Goal: Task Accomplishment & Management: Manage account settings

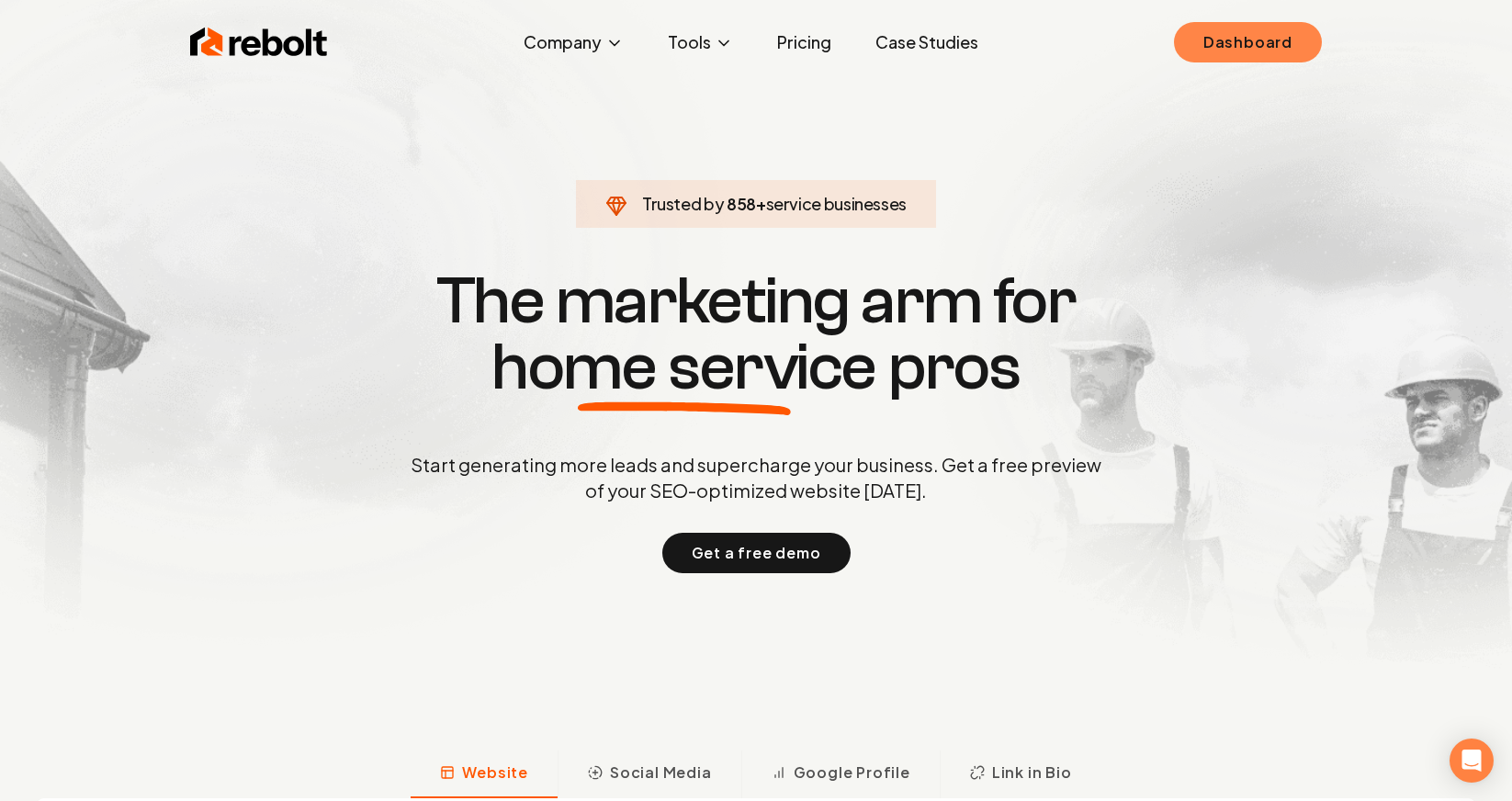
click at [1241, 39] on link "Dashboard" at bounding box center [1248, 42] width 148 height 40
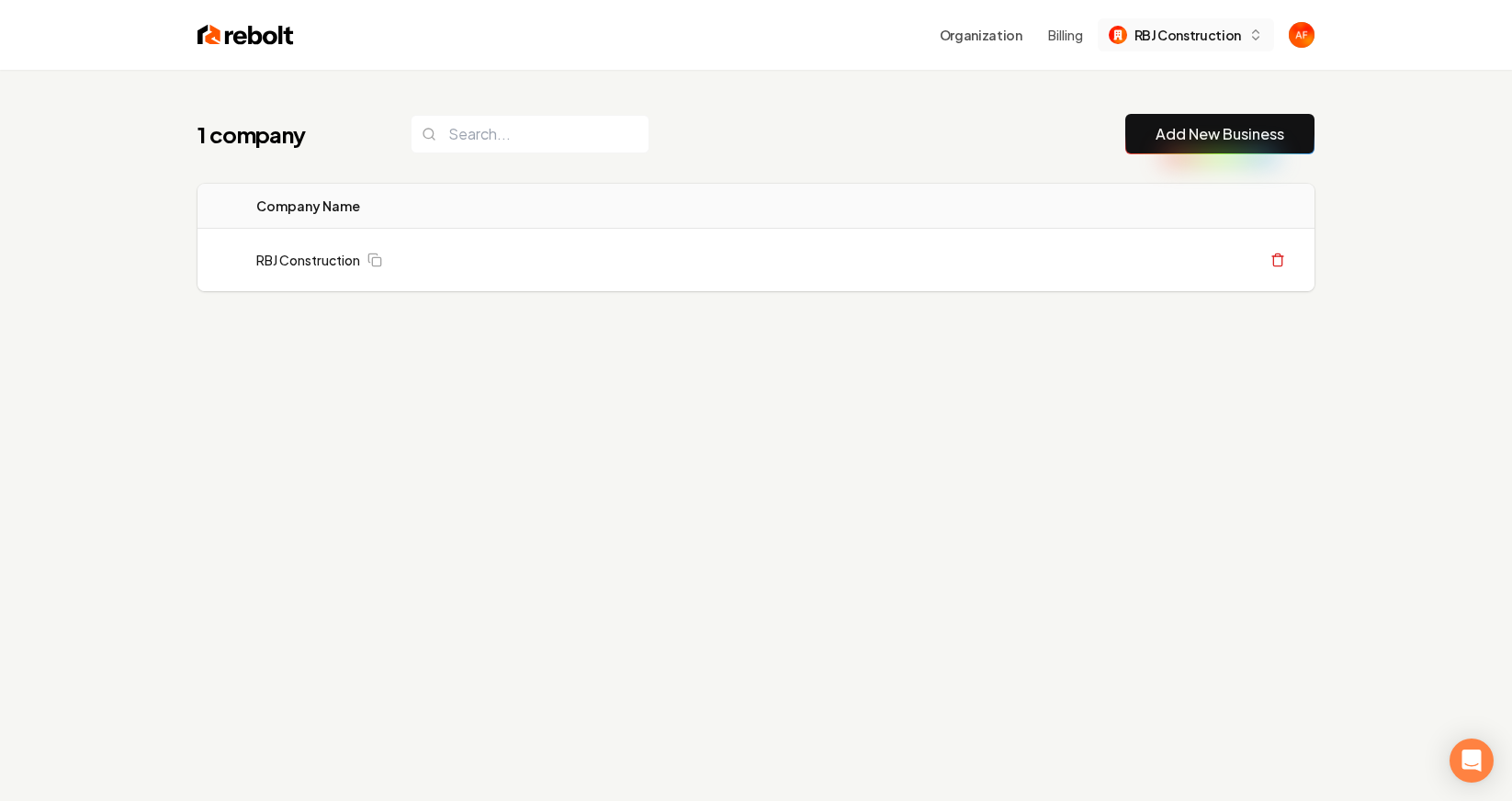
click at [1200, 26] on span "RBJ Construction" at bounding box center [1187, 35] width 107 height 20
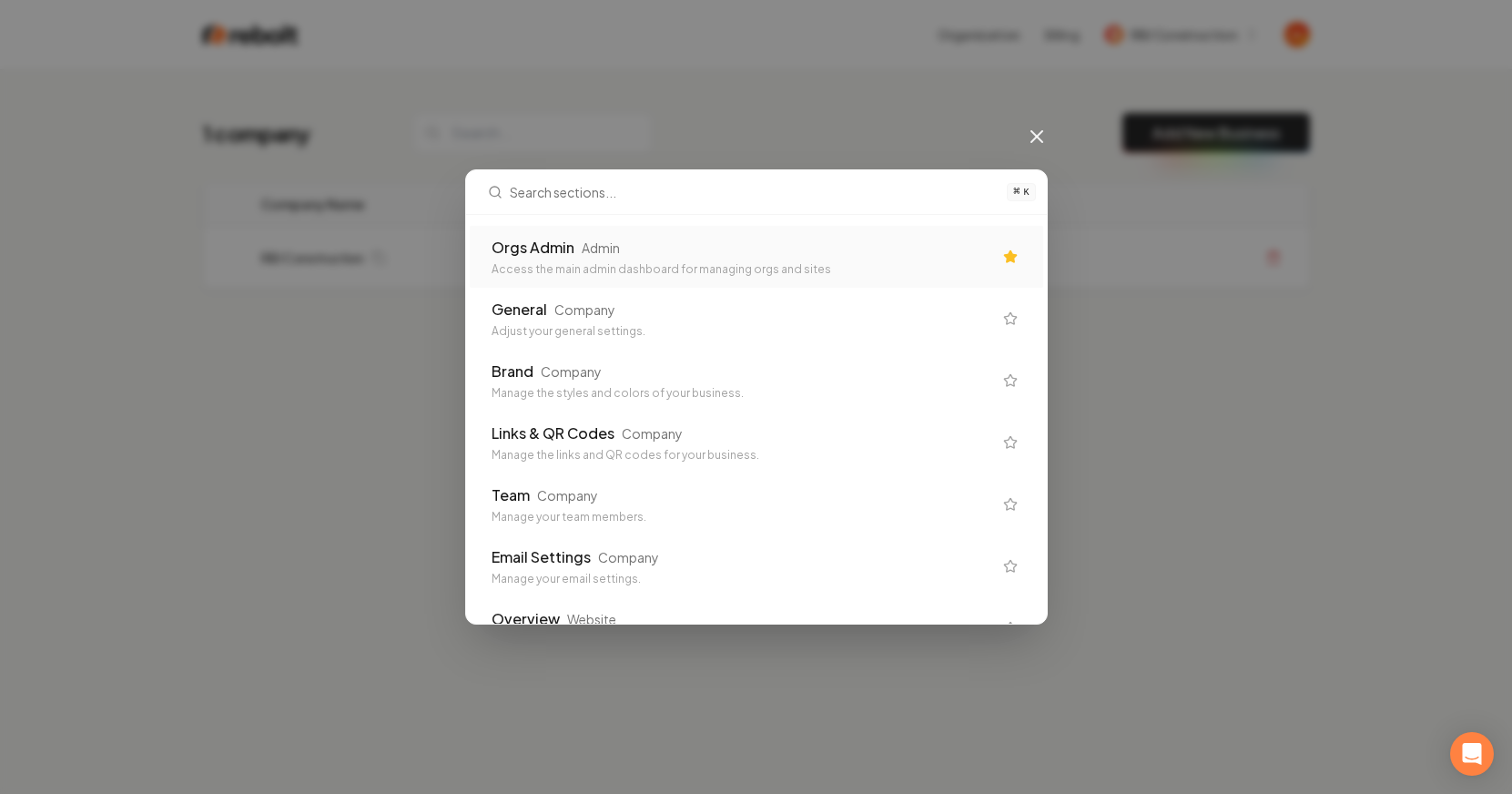
click at [614, 268] on div "Access the main admin dashboard for managing orgs and sites" at bounding box center [742, 269] width 501 height 15
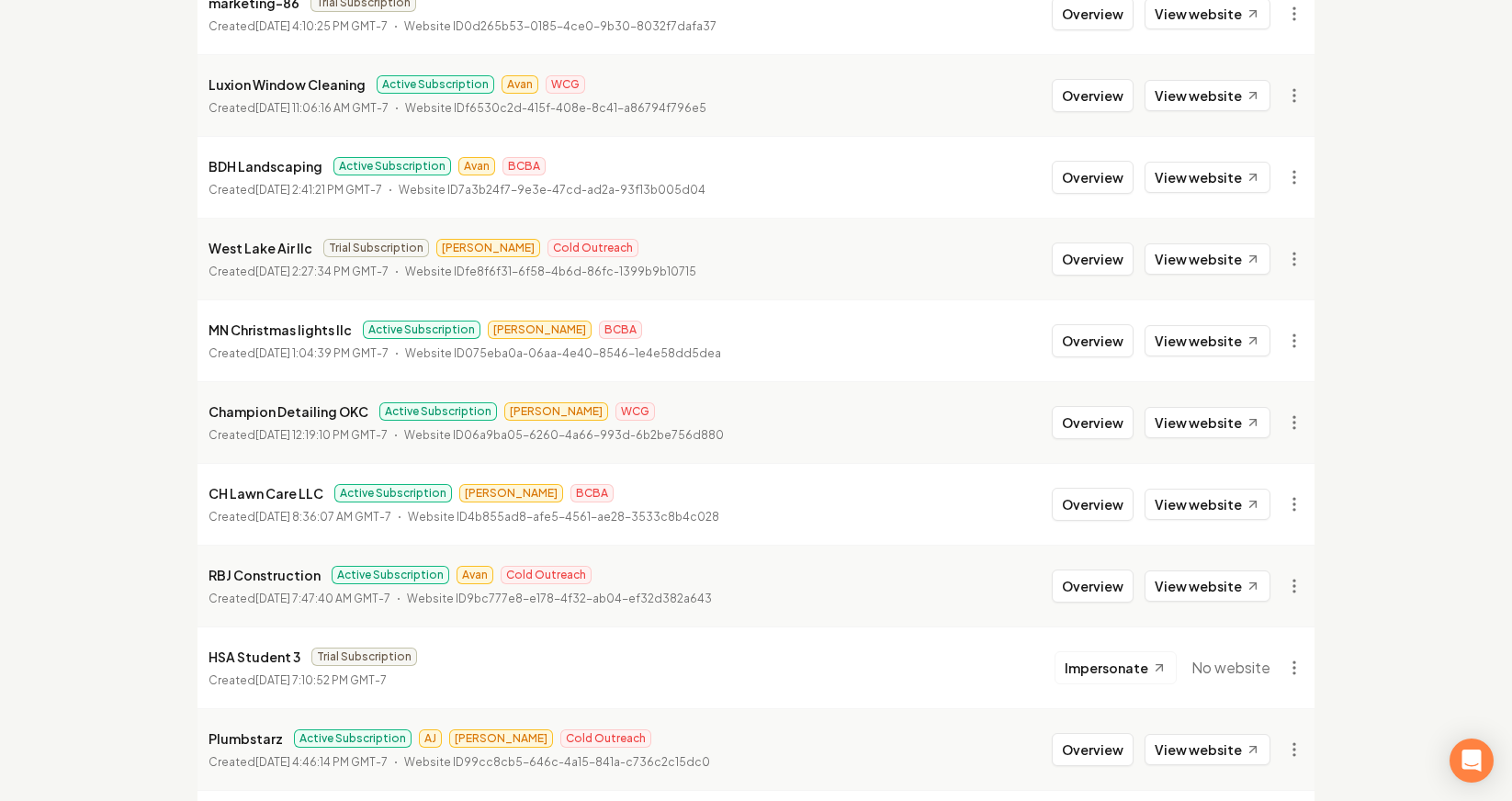
scroll to position [829, 0]
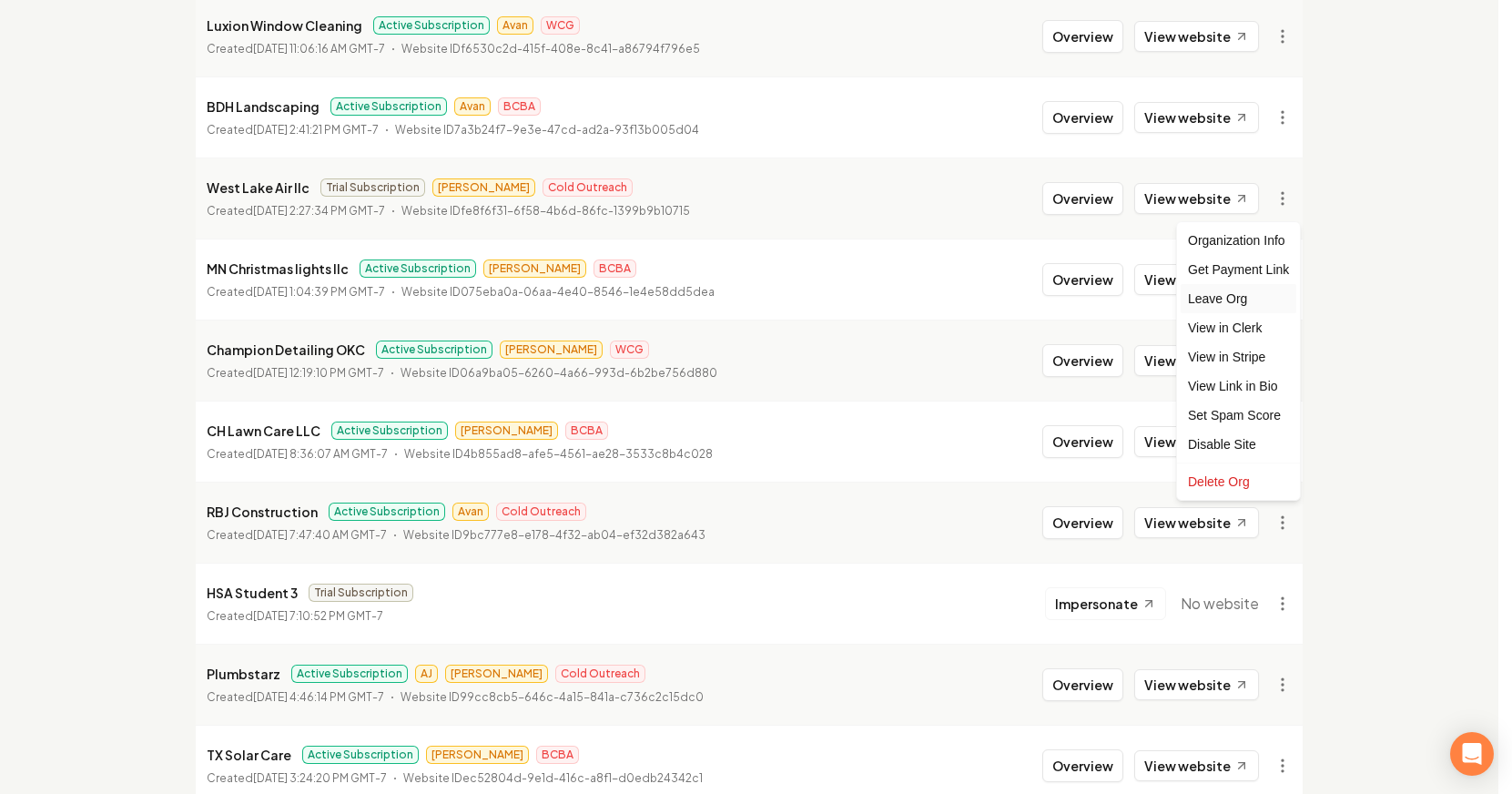
click at [1235, 294] on div "Leave Org" at bounding box center [1238, 299] width 115 height 29
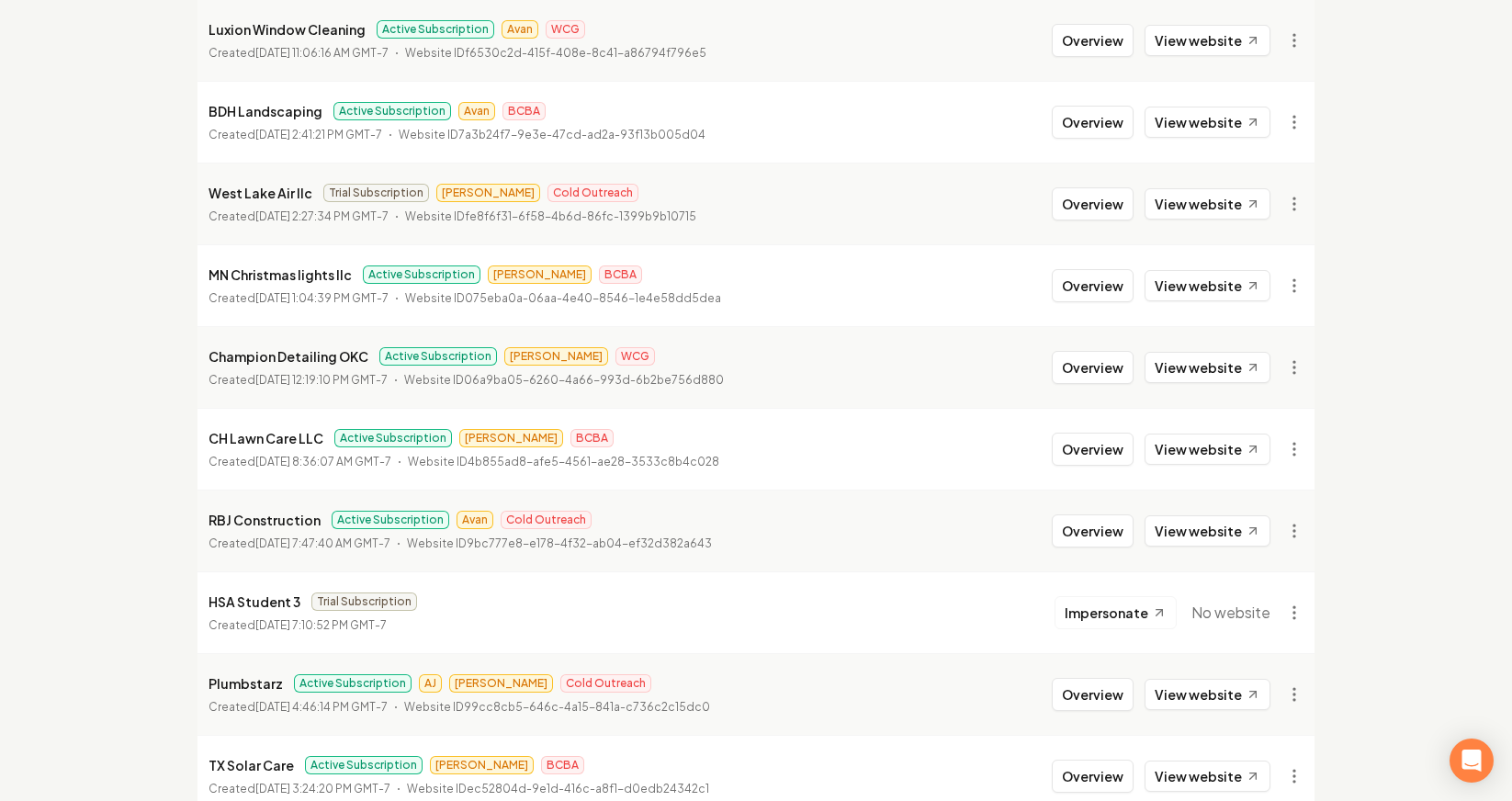
scroll to position [0, 0]
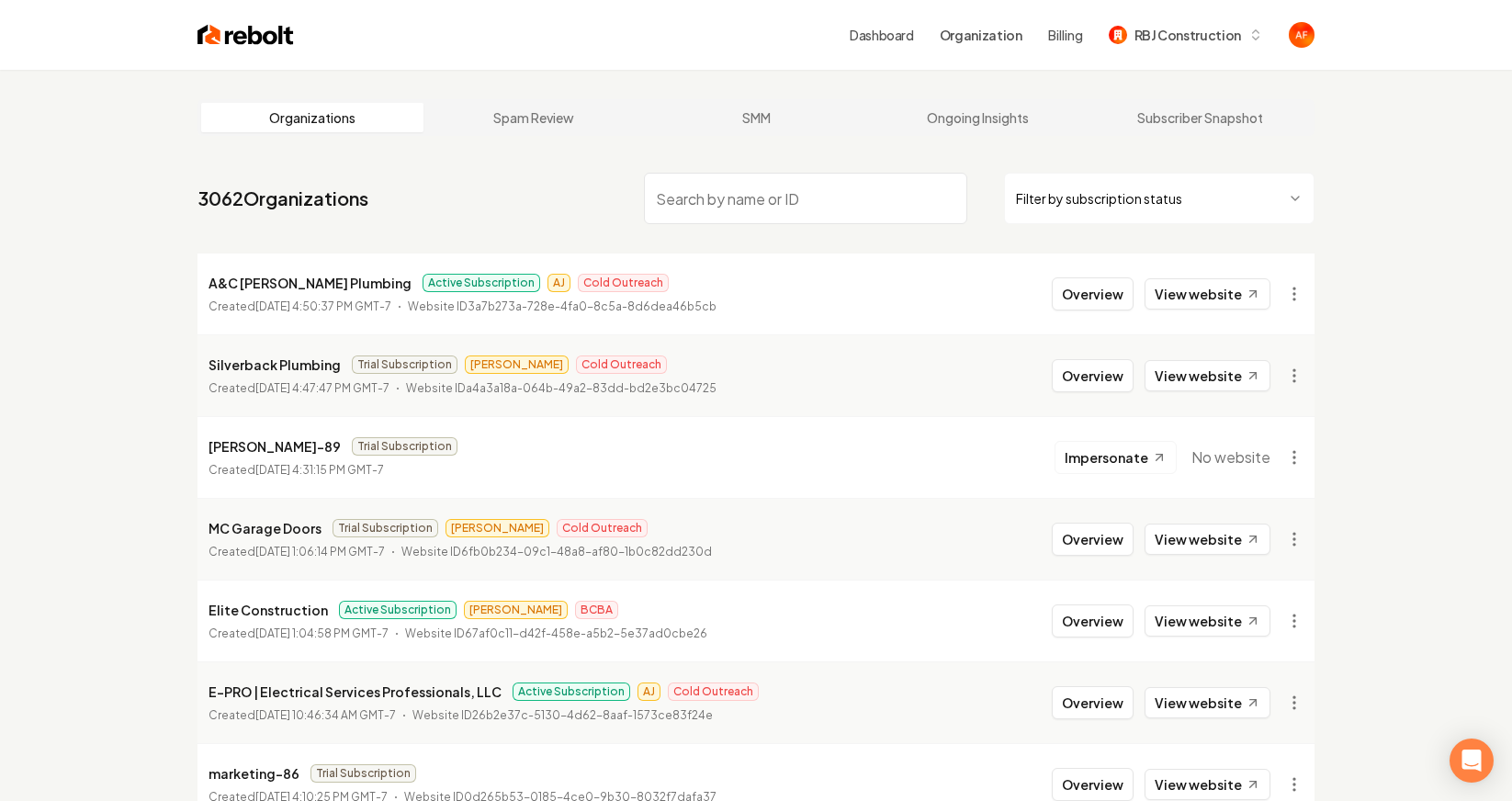
click at [399, 210] on nav "3062 Organizations Filter by subscription status" at bounding box center [756, 206] width 1117 height 81
click at [1236, 539] on link "View website" at bounding box center [1207, 540] width 126 height 31
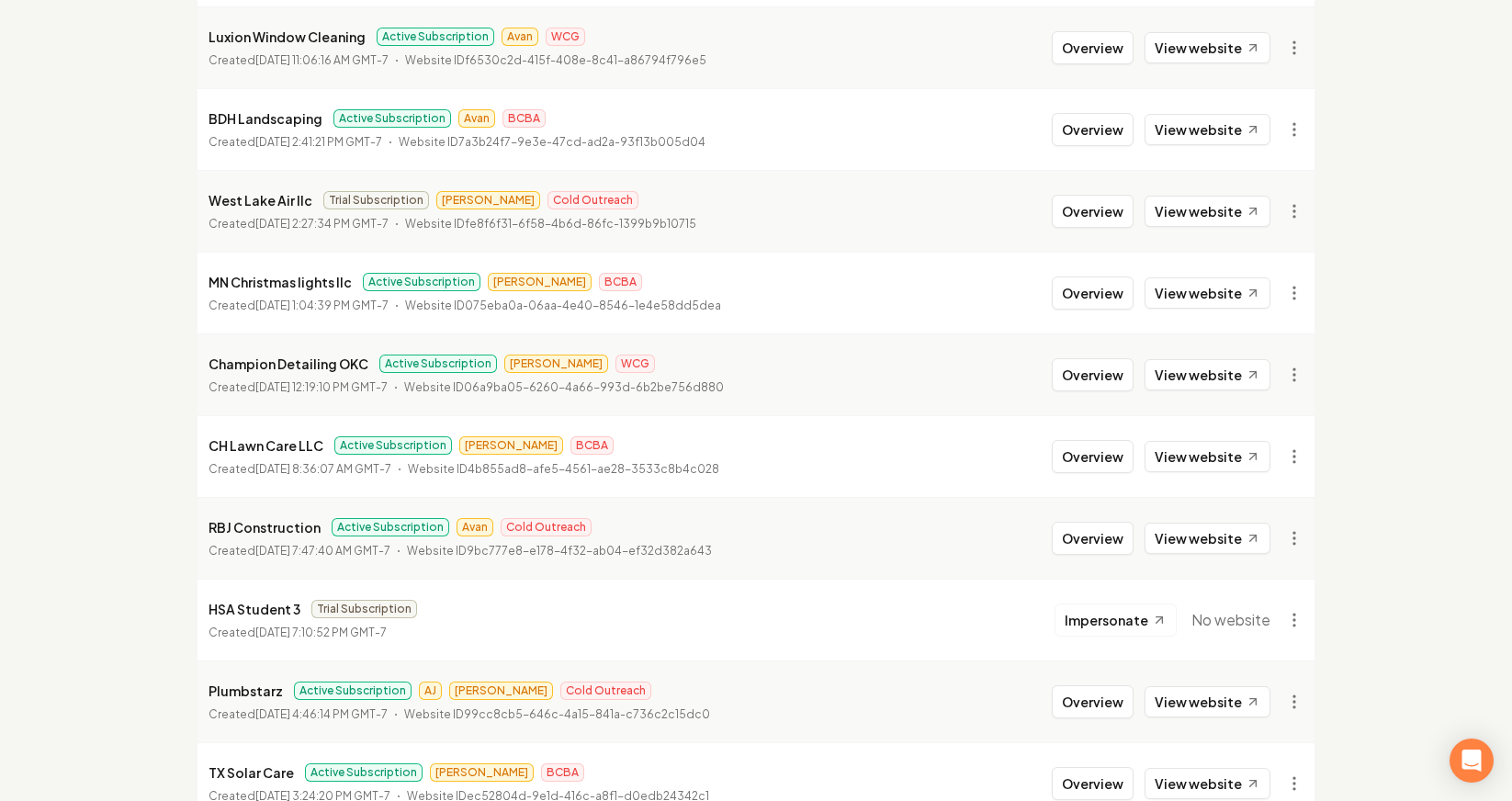
scroll to position [1028, 0]
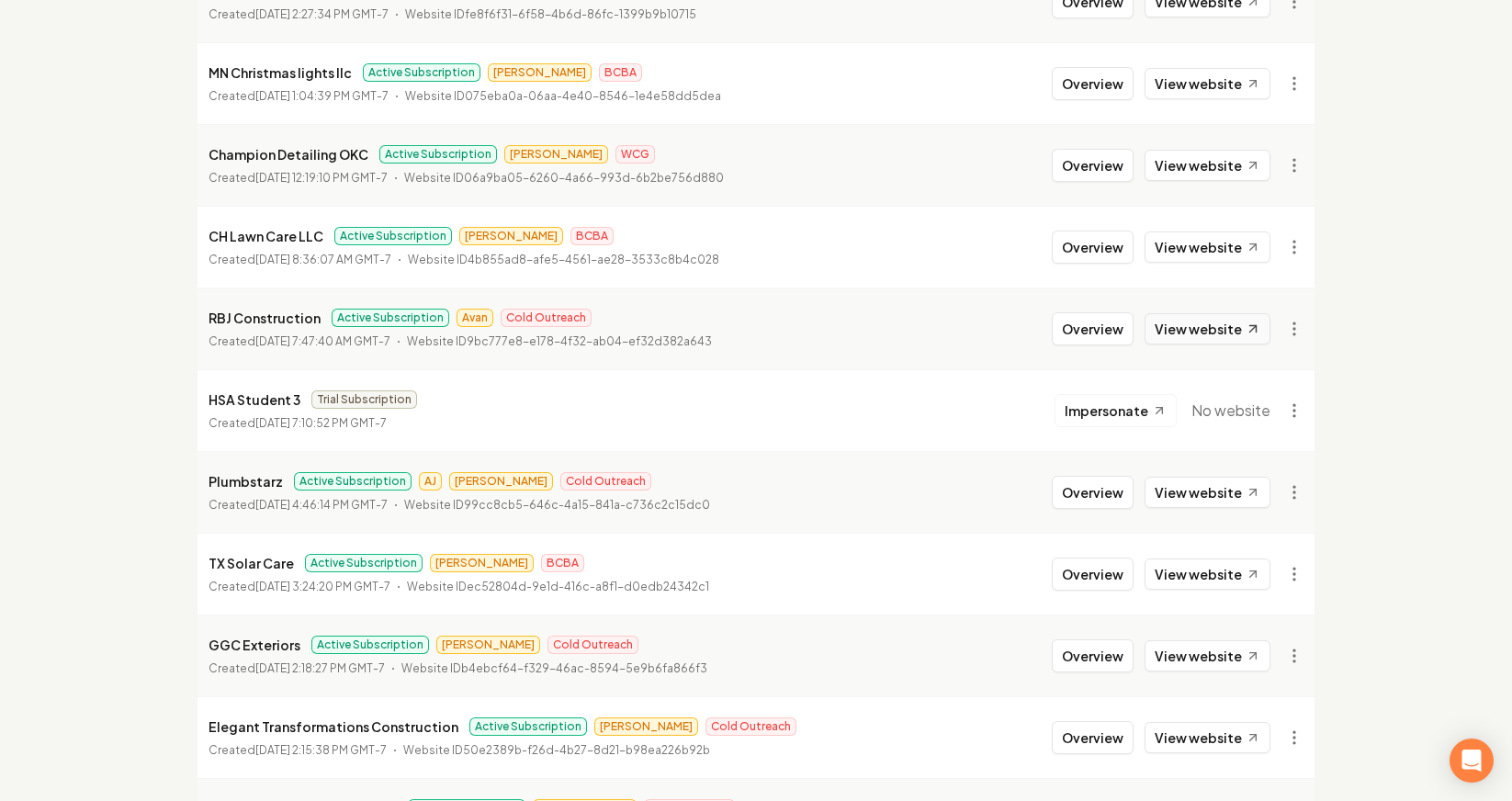
click at [1208, 344] on link "View website" at bounding box center [1207, 329] width 126 height 31
